Goal: Task Accomplishment & Management: Complete application form

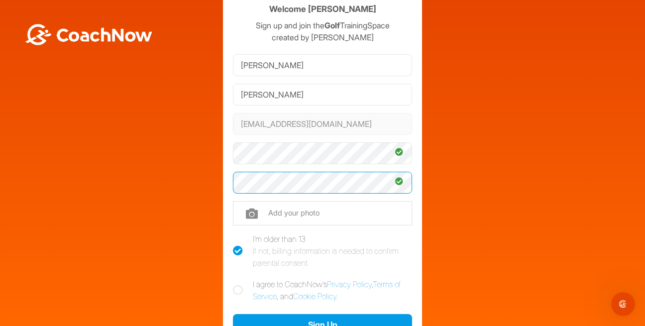
scroll to position [50, 0]
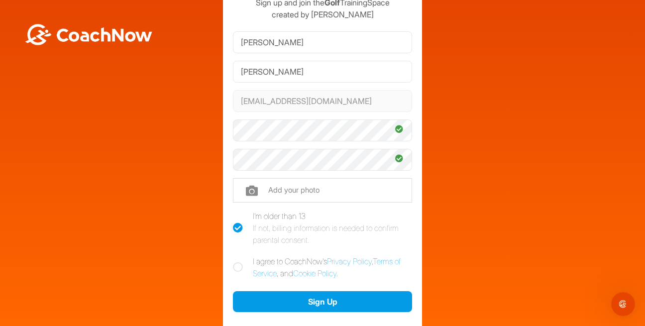
click at [235, 264] on icon at bounding box center [238, 267] width 10 height 10
click at [235, 262] on input "I agree to CoachNow's Privacy Policy , Terms of Service , and Cookie Policy ." at bounding box center [236, 258] width 6 height 6
checkbox input "true"
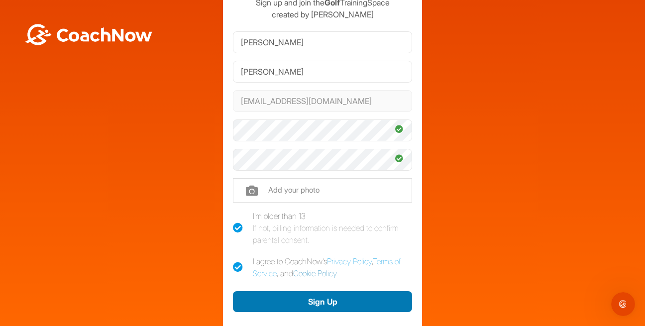
click at [333, 298] on button "Sign Up" at bounding box center [322, 301] width 179 height 21
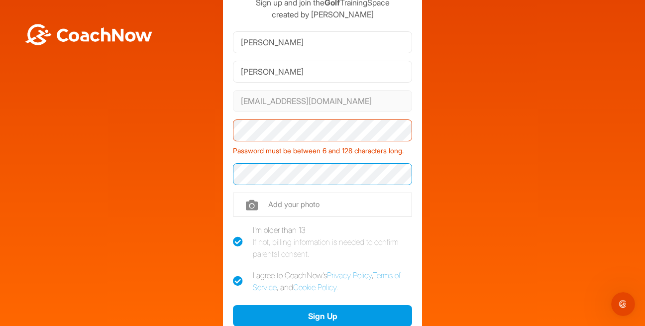
click at [191, 187] on div "Welcome Allen Turner Sign up and join the Golf TrainingSpace created by Dean Ku…" at bounding box center [322, 175] width 635 height 411
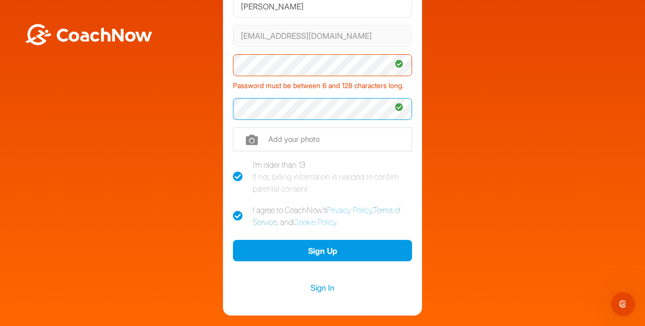
scroll to position [116, 0]
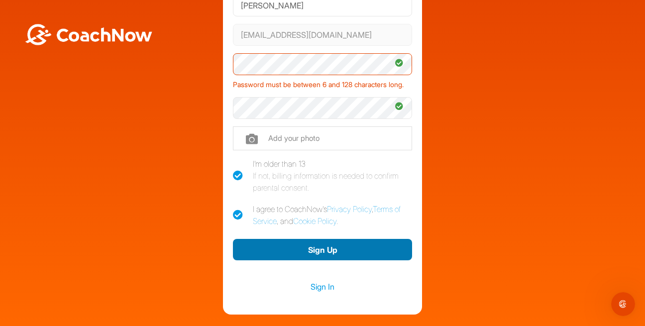
click at [324, 260] on button "Sign Up" at bounding box center [322, 249] width 179 height 21
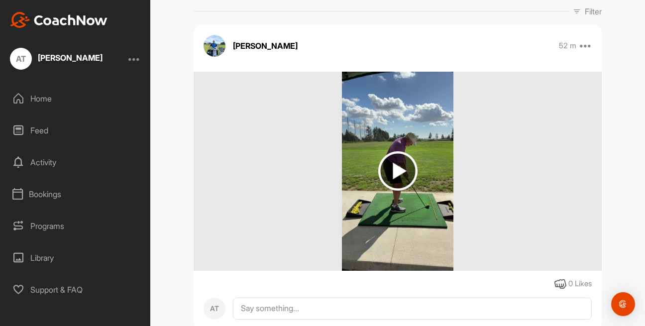
scroll to position [166, 0]
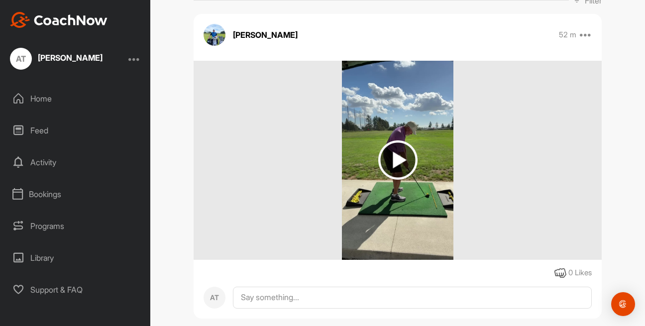
click at [390, 161] on img at bounding box center [397, 159] width 39 height 39
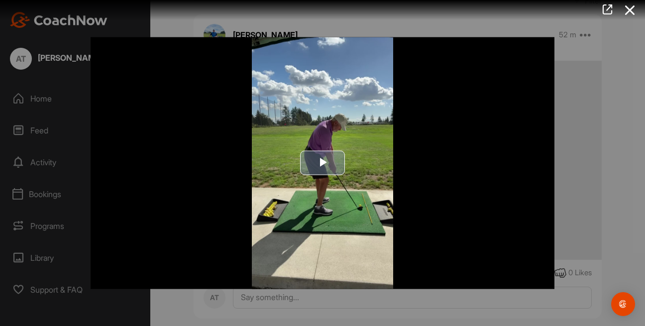
click at [323, 163] on span "Video Player" at bounding box center [323, 163] width 0 height 0
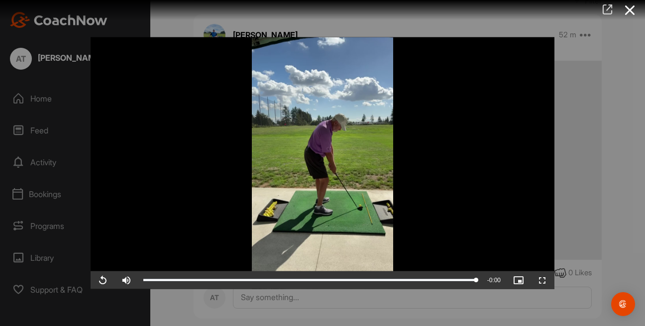
click at [609, 9] on icon at bounding box center [607, 9] width 11 height 11
click at [631, 8] on icon at bounding box center [630, 10] width 23 height 18
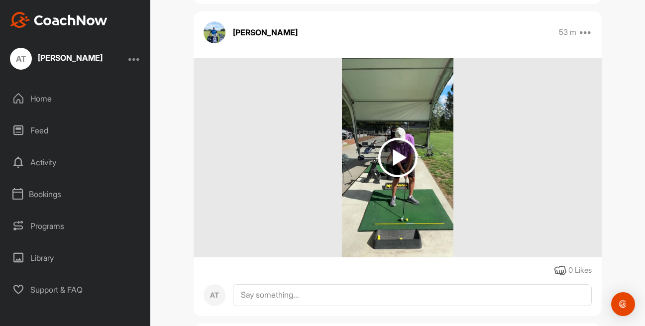
scroll to position [481, 0]
click at [396, 152] on img at bounding box center [397, 156] width 39 height 39
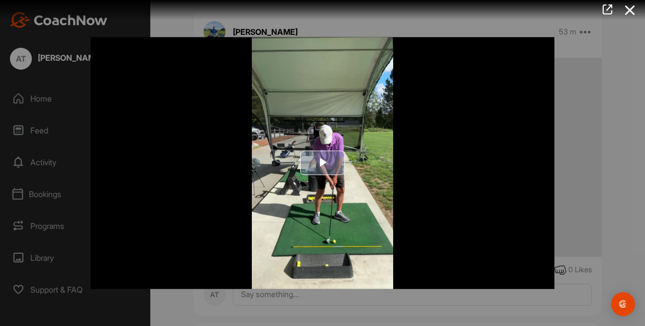
click at [323, 163] on span "Video Player" at bounding box center [323, 163] width 0 height 0
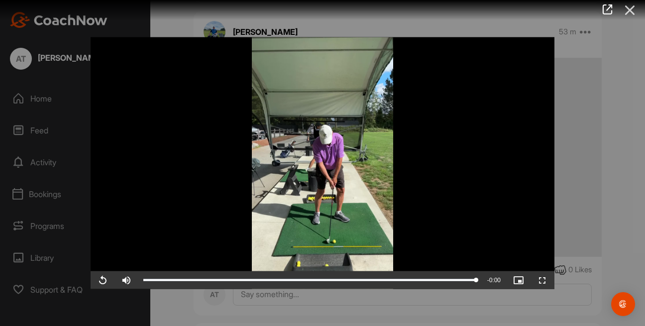
click at [634, 7] on icon at bounding box center [630, 10] width 23 height 18
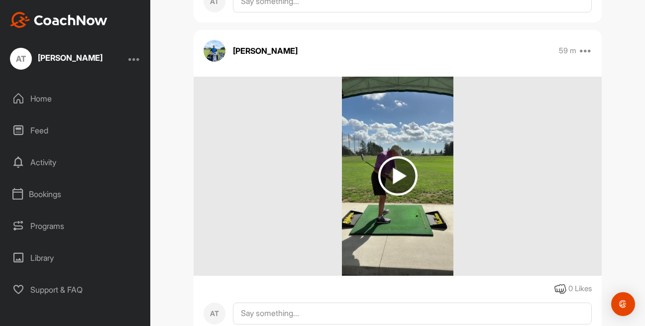
scroll to position [780, 0]
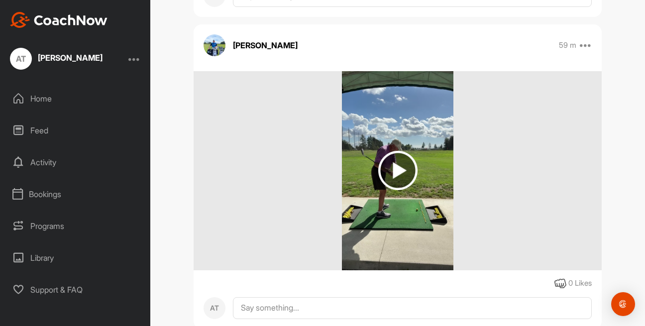
click at [389, 170] on img at bounding box center [397, 170] width 39 height 39
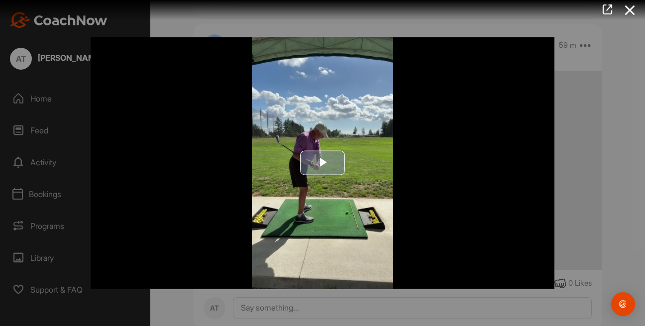
click at [323, 163] on span "Video Player" at bounding box center [323, 163] width 0 height 0
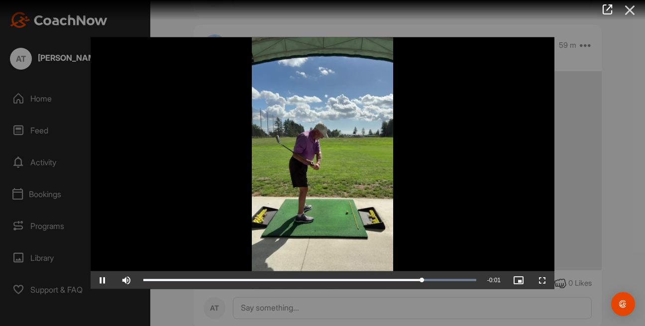
click at [628, 10] on icon at bounding box center [630, 10] width 23 height 18
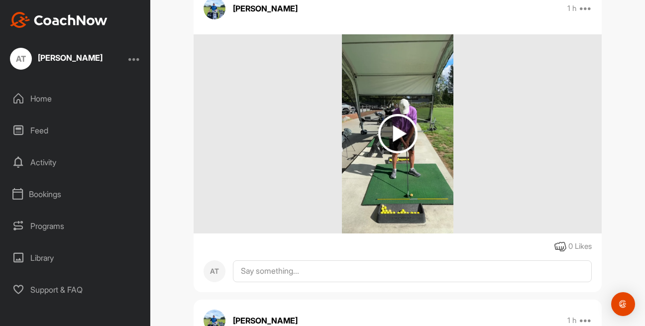
scroll to position [1128, 0]
click at [399, 136] on img at bounding box center [397, 134] width 39 height 39
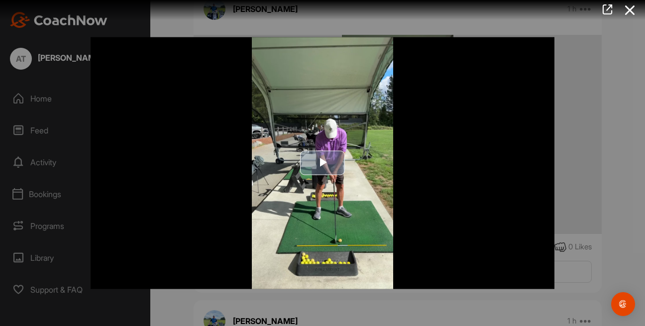
click at [323, 163] on span "Video Player" at bounding box center [323, 163] width 0 height 0
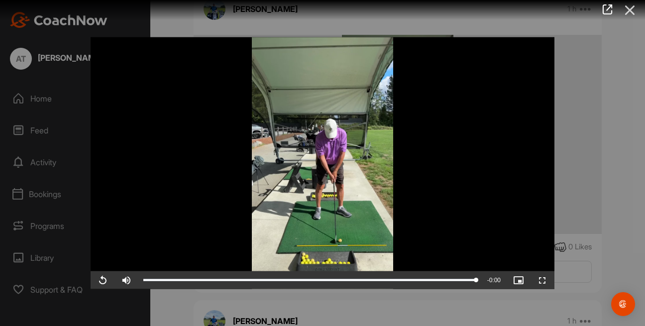
click at [631, 7] on icon at bounding box center [630, 10] width 23 height 18
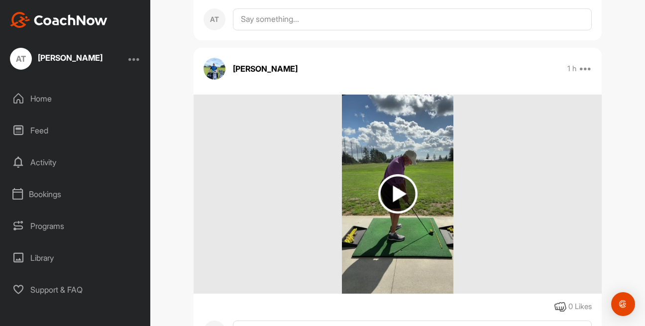
scroll to position [1394, 0]
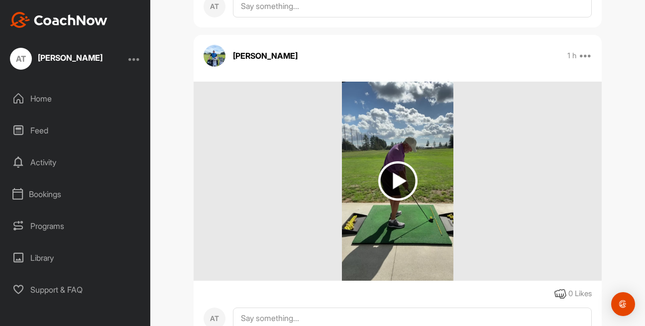
click at [389, 178] on img at bounding box center [397, 180] width 39 height 39
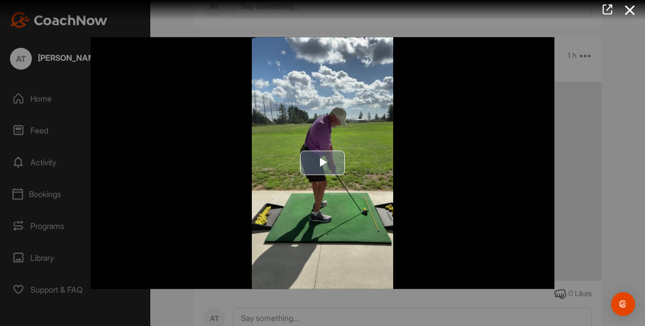
click at [323, 163] on span "Video Player" at bounding box center [323, 163] width 0 height 0
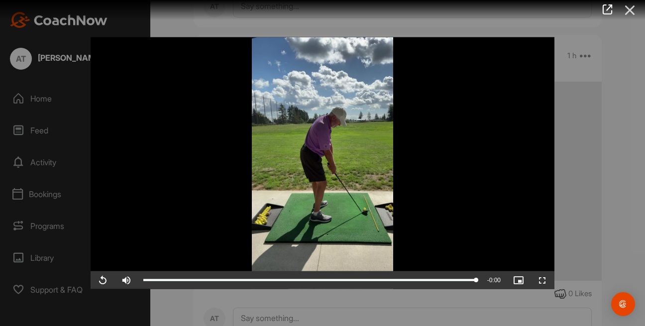
click at [627, 7] on icon at bounding box center [630, 10] width 23 height 18
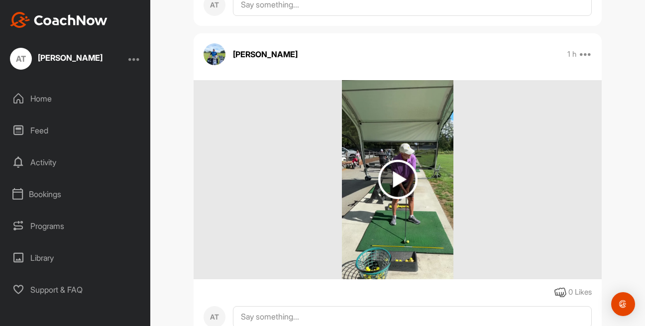
scroll to position [1710, 0]
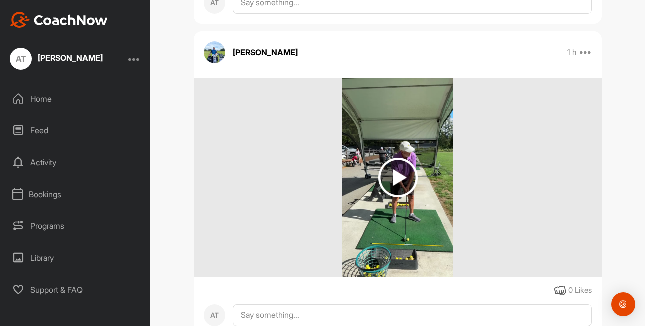
click at [400, 171] on img at bounding box center [397, 177] width 39 height 39
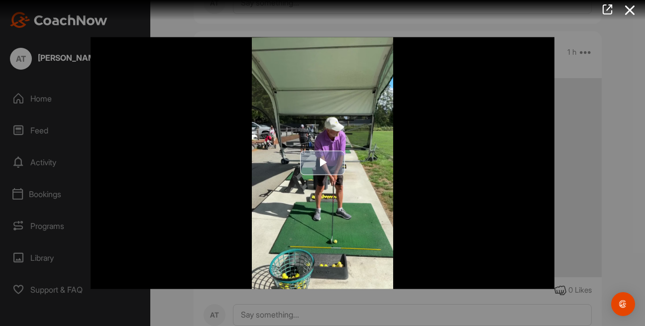
click at [323, 163] on span "Video Player" at bounding box center [323, 163] width 0 height 0
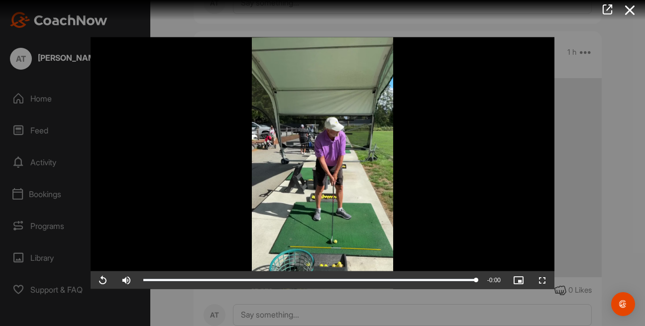
click at [631, 12] on icon at bounding box center [630, 10] width 23 height 18
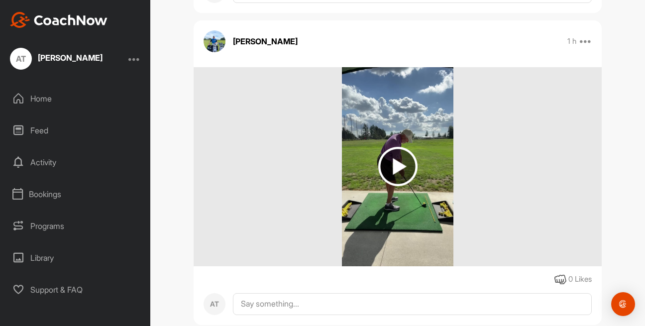
scroll to position [2042, 0]
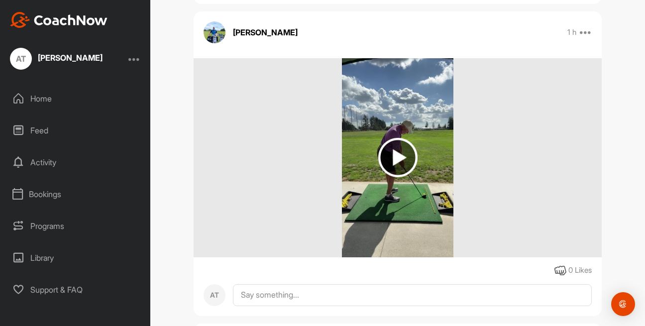
click at [401, 155] on img at bounding box center [397, 157] width 39 height 39
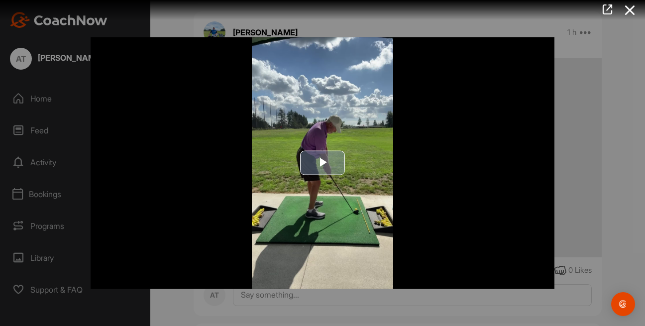
click at [323, 163] on span "Video Player" at bounding box center [323, 163] width 0 height 0
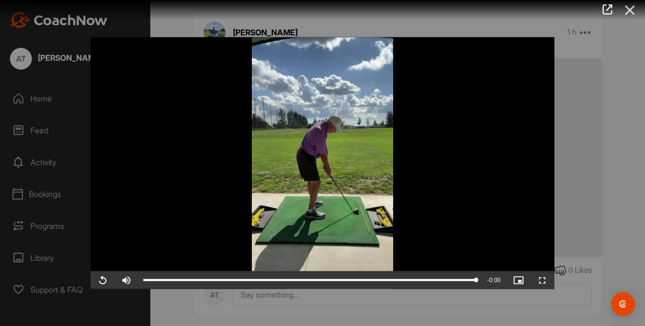
click at [629, 12] on icon at bounding box center [630, 10] width 23 height 18
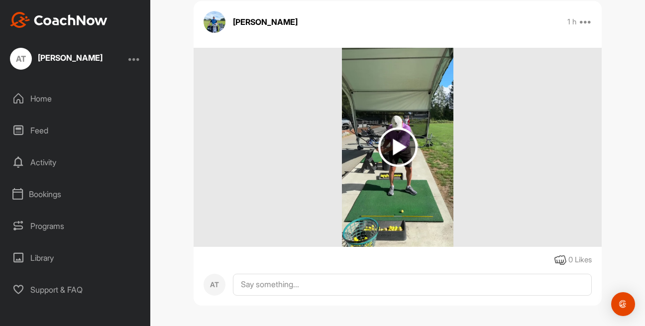
scroll to position [2374, 0]
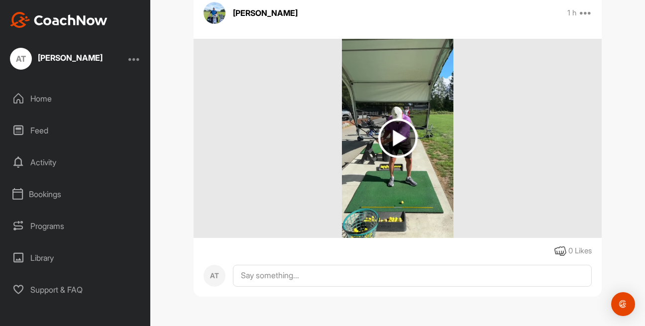
click at [407, 136] on img at bounding box center [397, 138] width 39 height 39
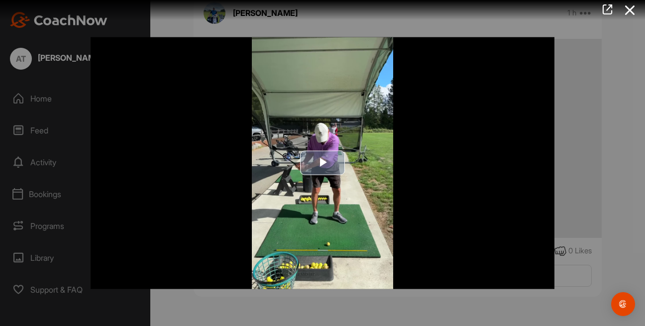
click at [323, 163] on span "Video Player" at bounding box center [323, 163] width 0 height 0
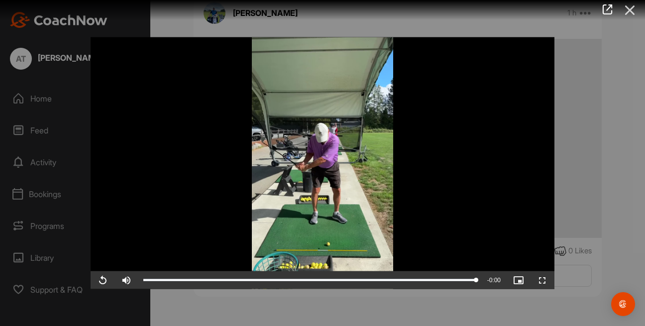
click at [633, 14] on icon at bounding box center [630, 10] width 23 height 18
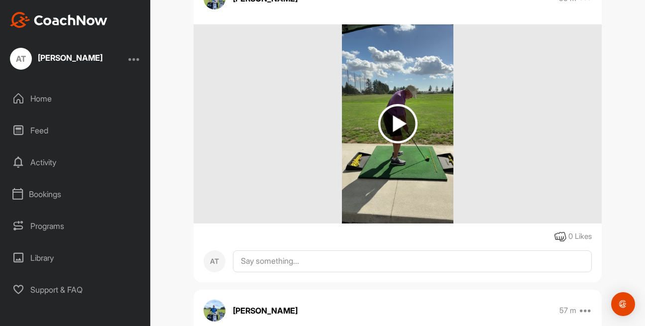
scroll to position [0, 0]
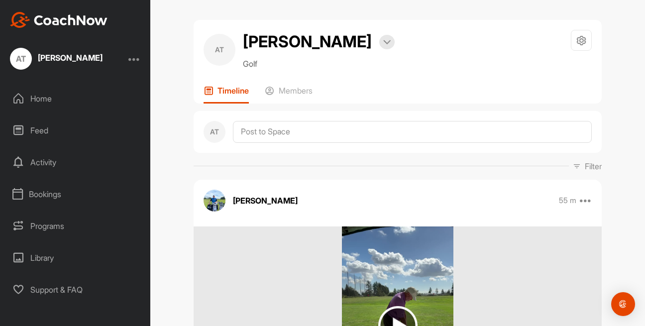
click at [42, 258] on div "Library" at bounding box center [75, 258] width 140 height 25
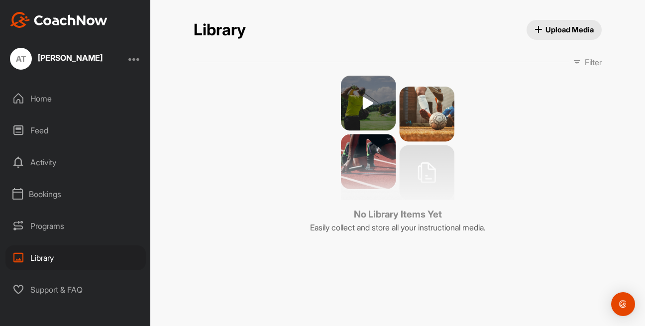
click at [25, 56] on div "AT" at bounding box center [21, 59] width 22 height 22
click at [75, 60] on div "[PERSON_NAME]" at bounding box center [70, 58] width 65 height 8
click at [34, 100] on div "Home" at bounding box center [75, 98] width 140 height 25
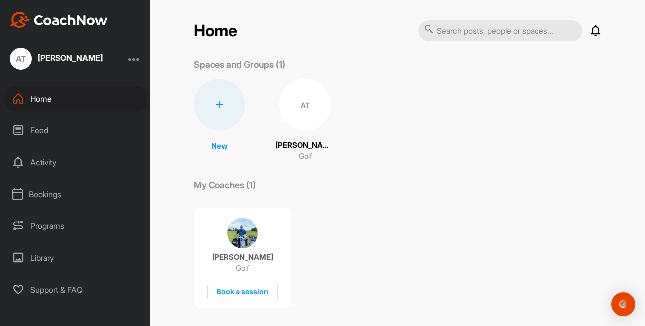
click at [299, 155] on p "Golf" at bounding box center [305, 156] width 13 height 11
